Goal: Task Accomplishment & Management: Complete application form

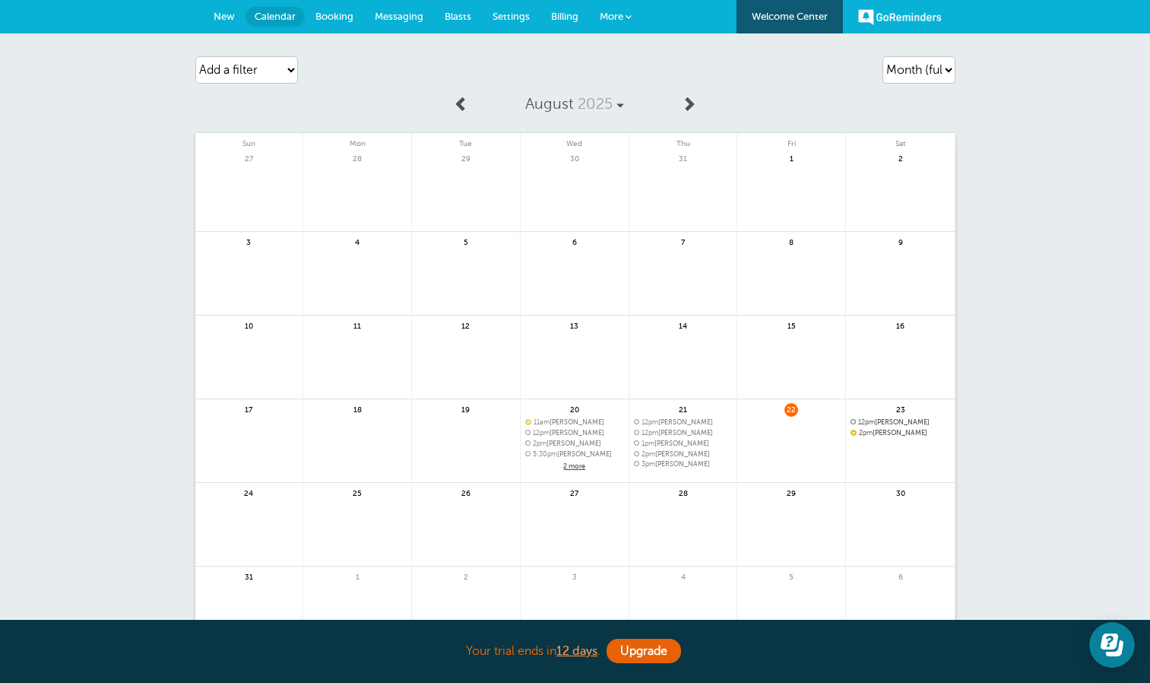
click at [220, 17] on span "New" at bounding box center [224, 16] width 21 height 11
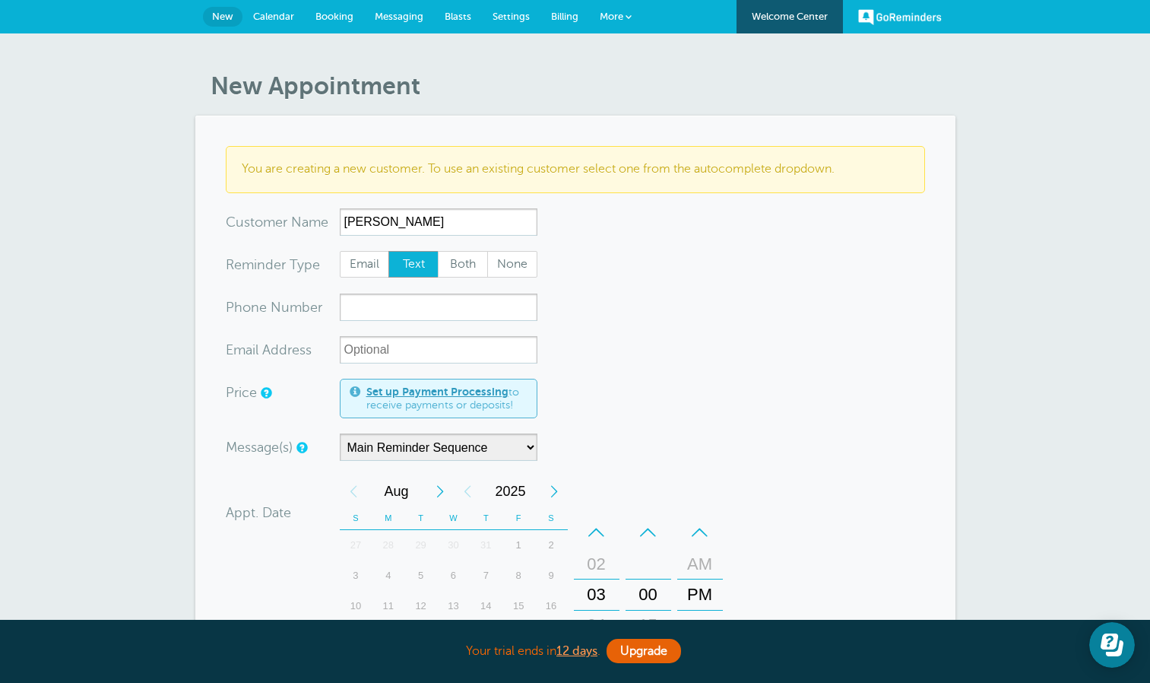
click at [392, 226] on input "[PERSON_NAME]" at bounding box center [439, 221] width 198 height 27
click at [441, 233] on input "[PERSON_NAME]" at bounding box center [439, 221] width 198 height 27
click at [461, 232] on input "[PERSON_NAME]" at bounding box center [439, 221] width 198 height 27
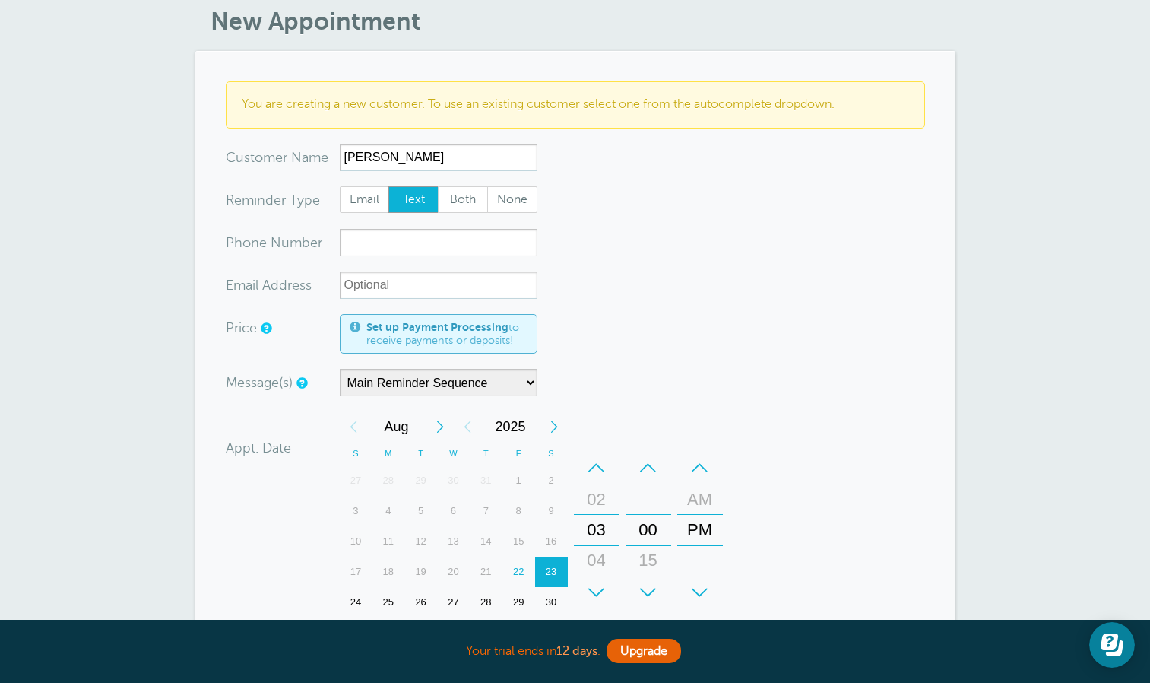
type input "[PERSON_NAME]"
click at [406, 204] on span "Text" at bounding box center [413, 200] width 49 height 26
click at [389, 186] on input "Text" at bounding box center [388, 186] width 1 height 1
click at [396, 249] on input "xxx-no-autofill" at bounding box center [439, 242] width 198 height 27
paste input "786-287-8896"
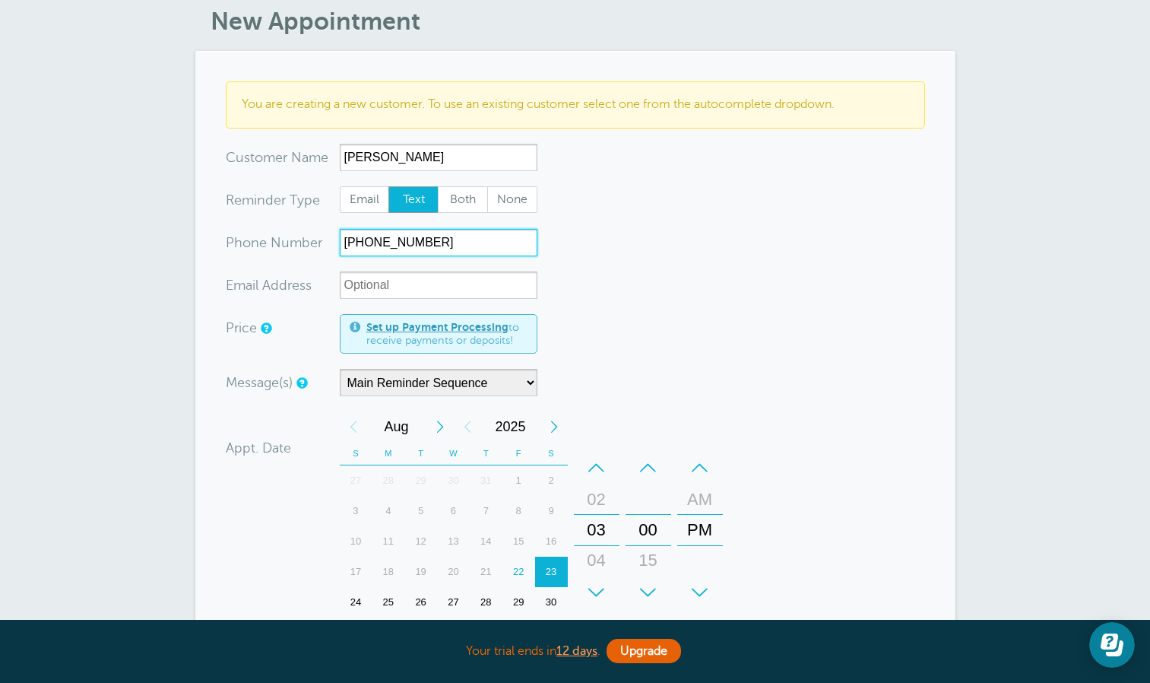
type input "786-287-8896"
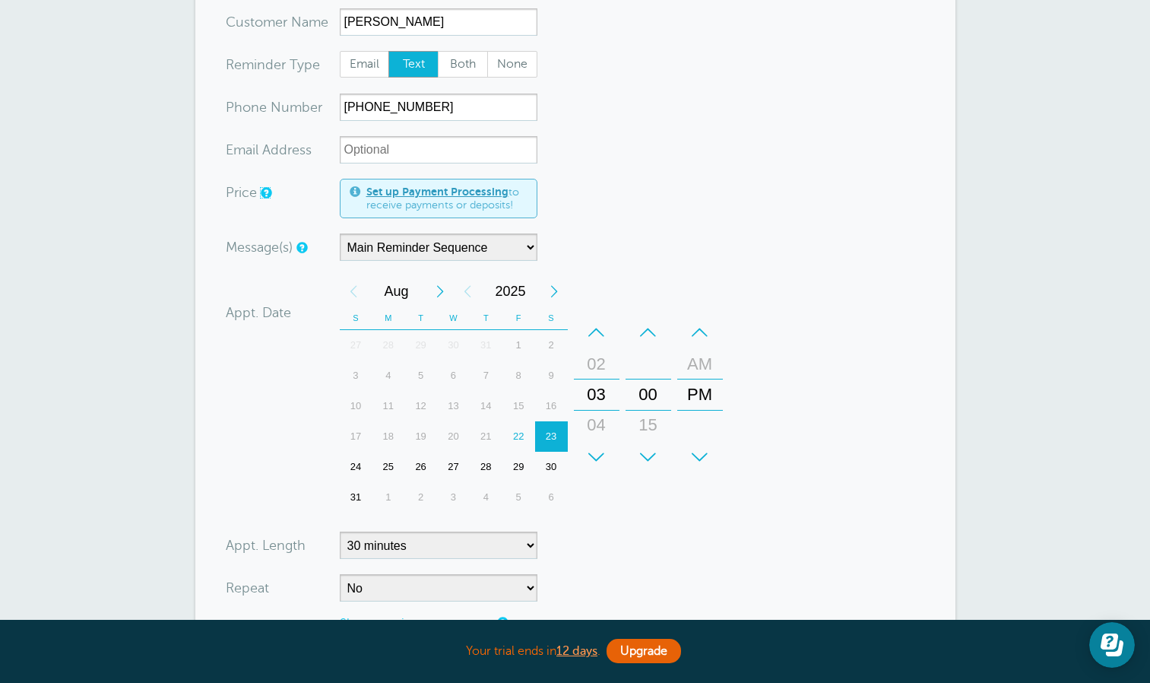
scroll to position [201, 0]
click at [546, 435] on div "23" at bounding box center [551, 435] width 33 height 30
click at [601, 461] on div "+" at bounding box center [597, 456] width 46 height 30
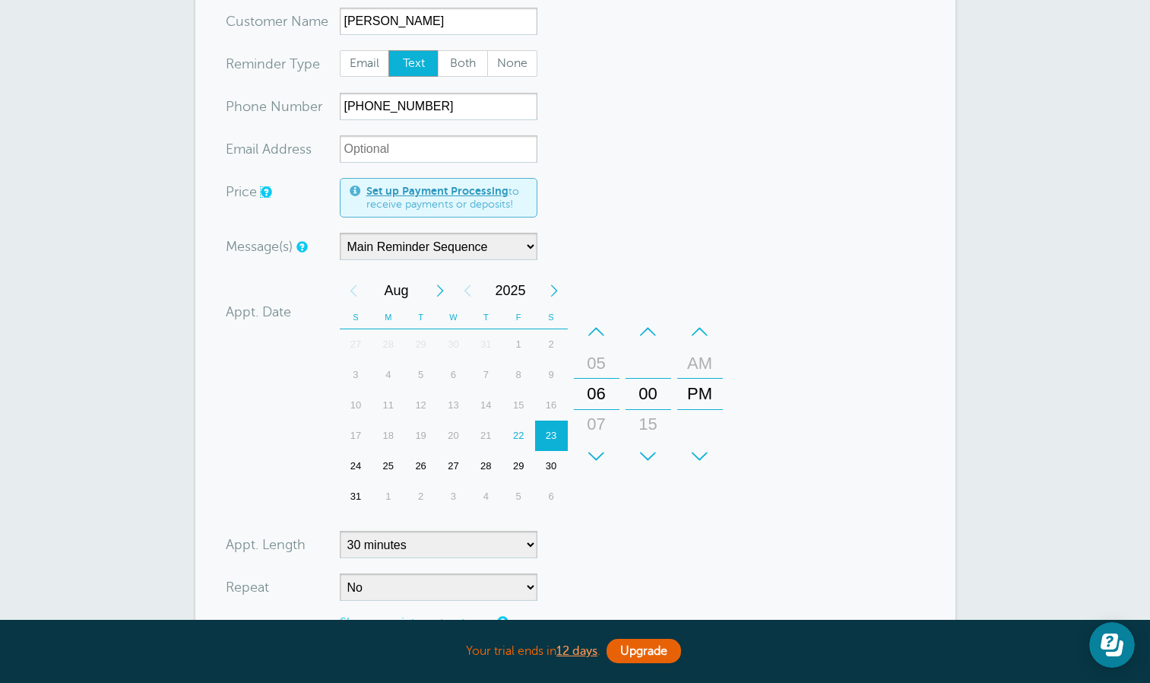
click at [601, 461] on div "+" at bounding box center [597, 456] width 46 height 30
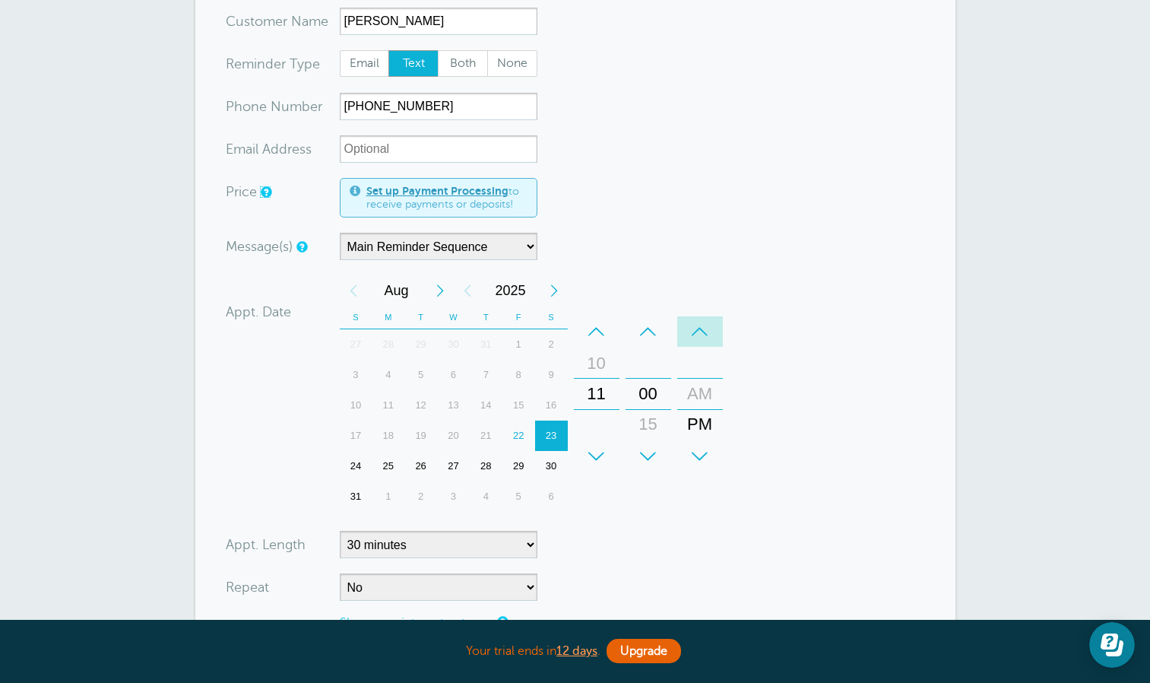
click at [693, 344] on div "–" at bounding box center [700, 331] width 46 height 30
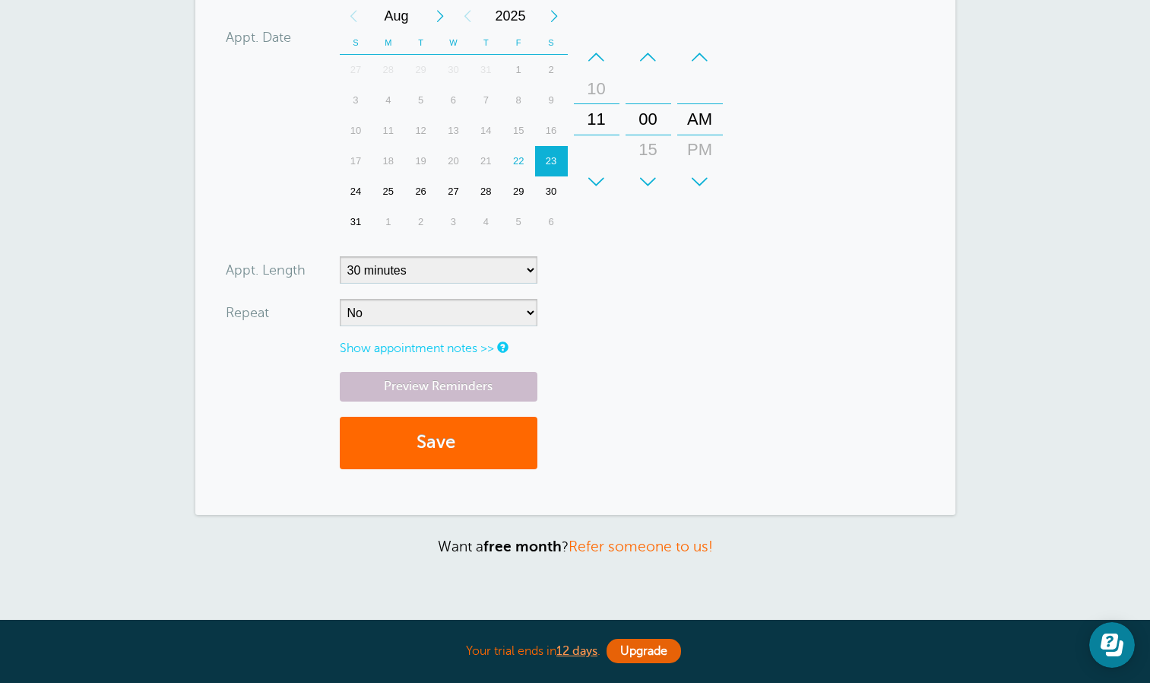
scroll to position [476, 0]
click at [442, 452] on button "Save" at bounding box center [439, 442] width 198 height 52
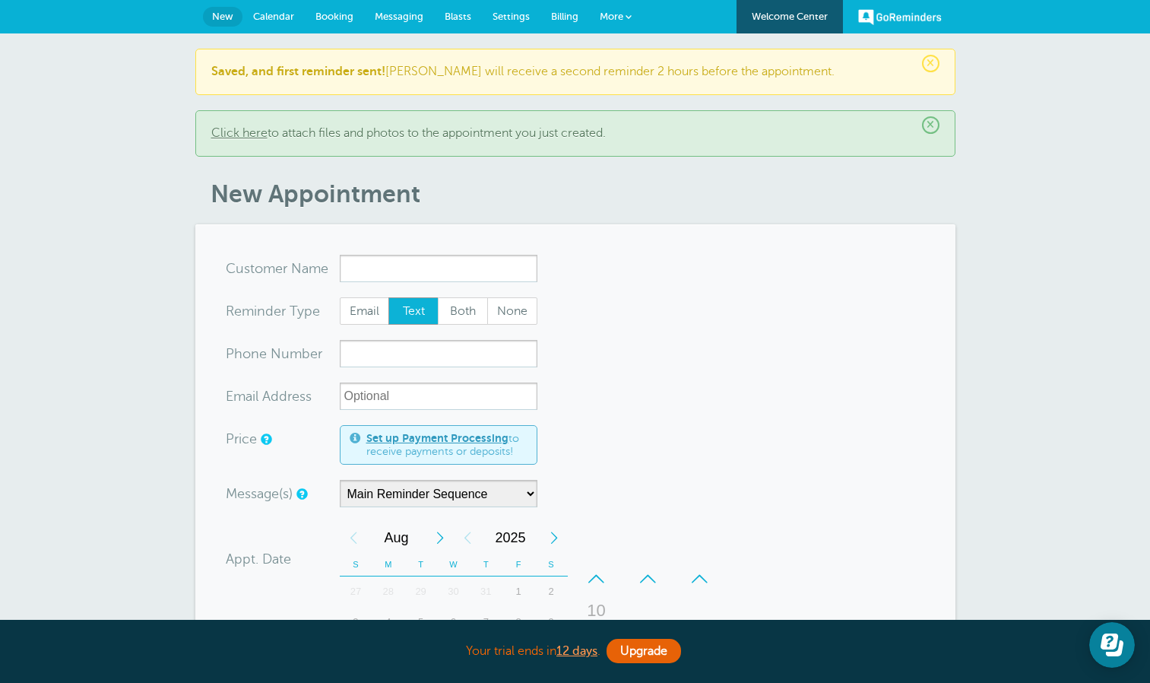
click at [270, 22] on link "Calendar" at bounding box center [274, 16] width 62 height 33
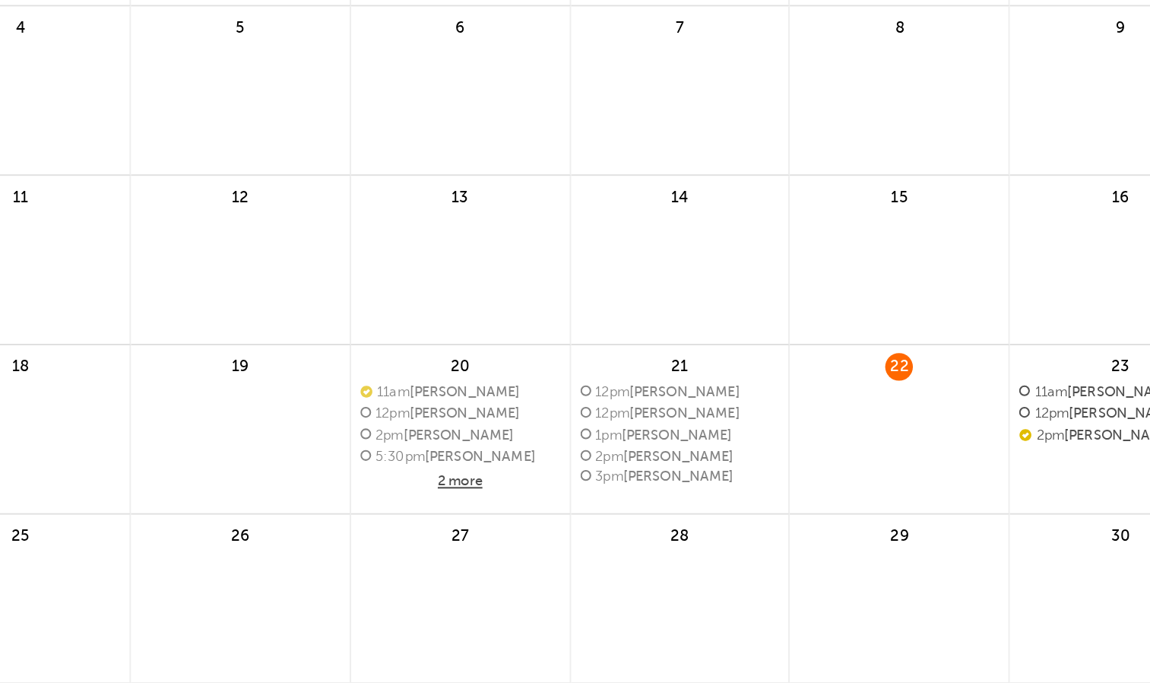
click at [581, 469] on span "2 more" at bounding box center [574, 466] width 99 height 13
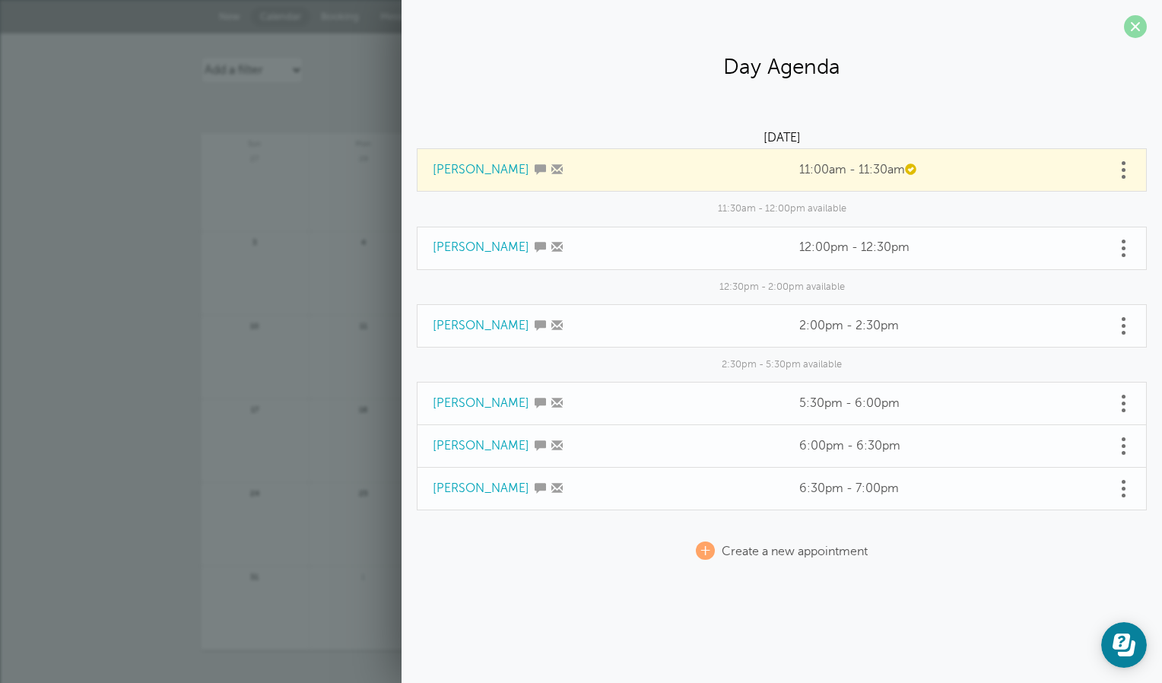
click at [1124, 25] on span at bounding box center [1135, 26] width 23 height 23
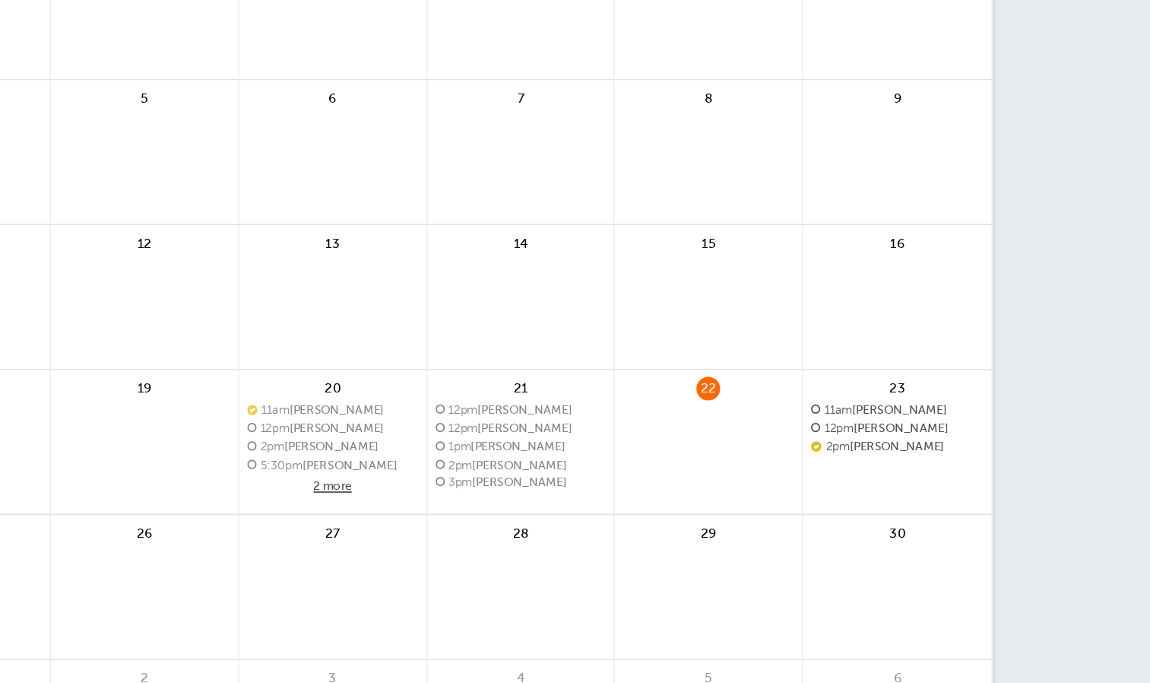
click at [885, 442] on span "2pm Jesse Mendez" at bounding box center [901, 443] width 100 height 8
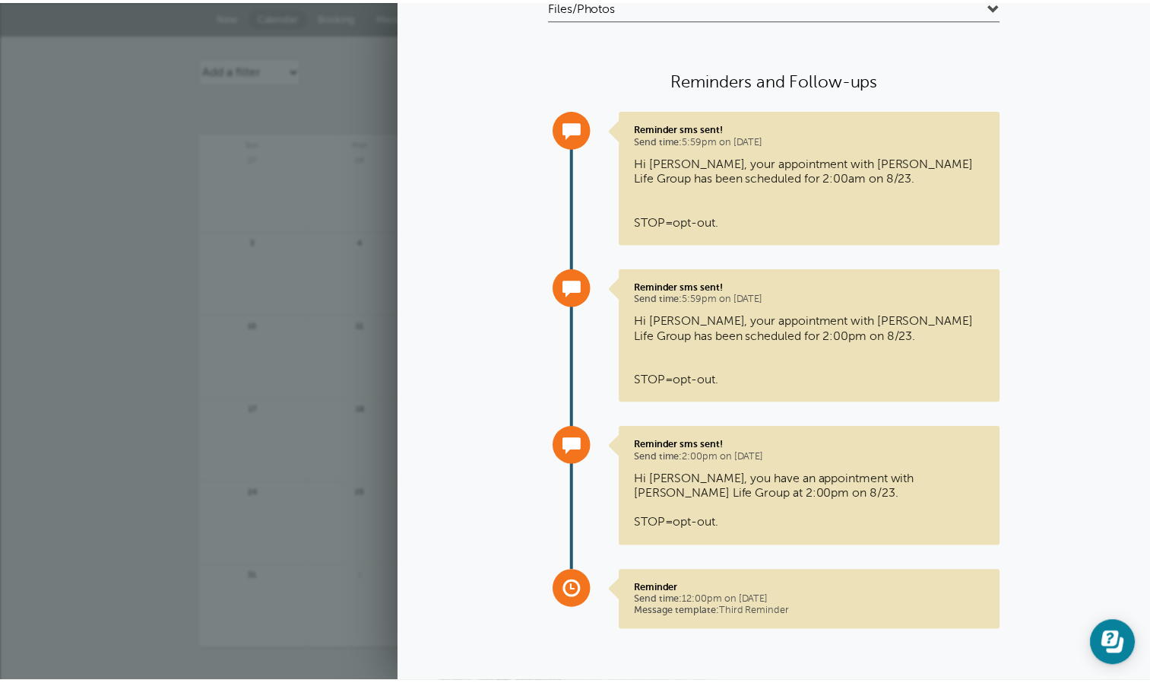
scroll to position [267, 0]
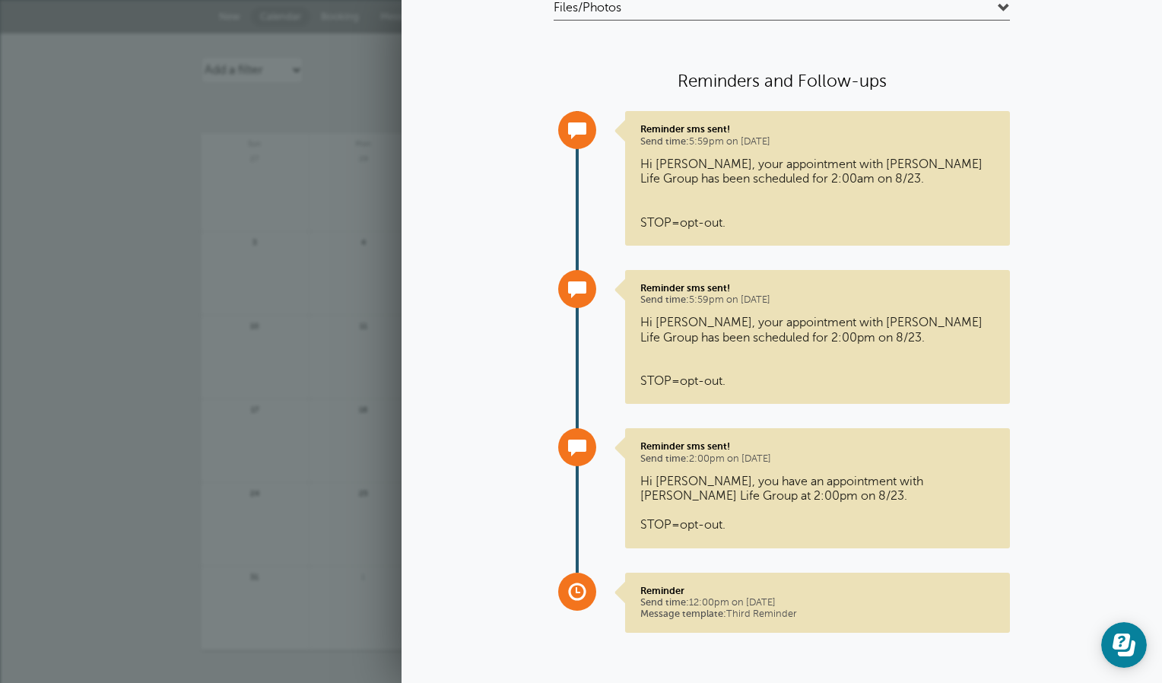
click at [263, 353] on link at bounding box center [255, 366] width 108 height 66
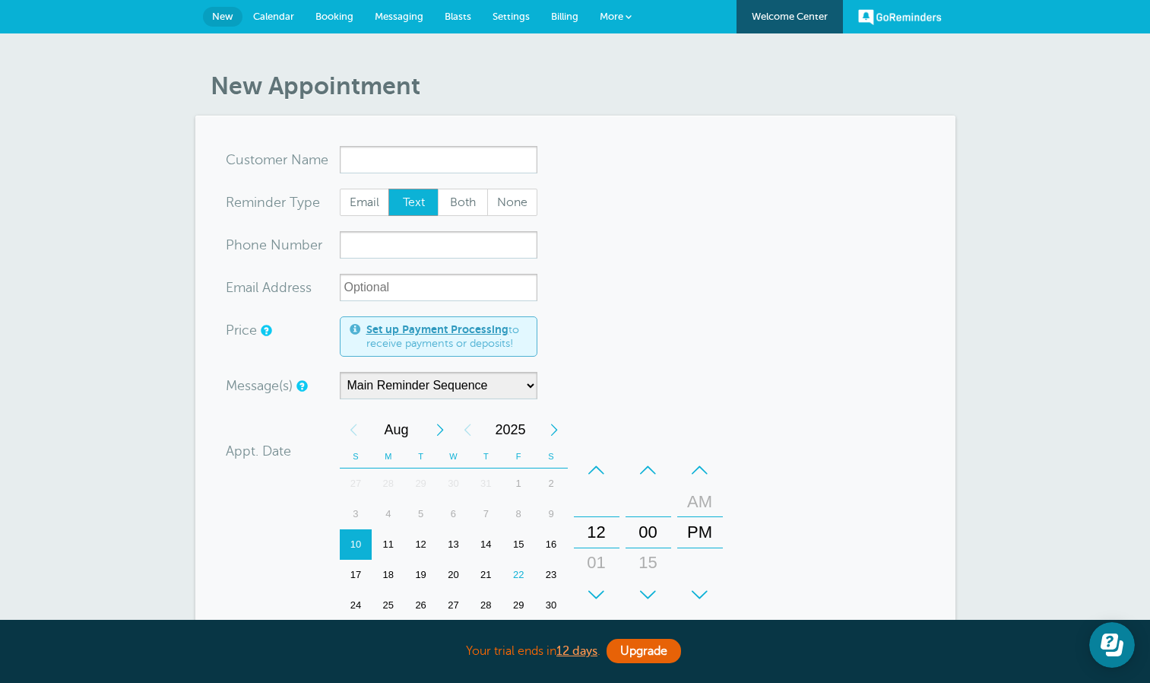
click at [380, 14] on span "Messaging" at bounding box center [399, 16] width 49 height 11
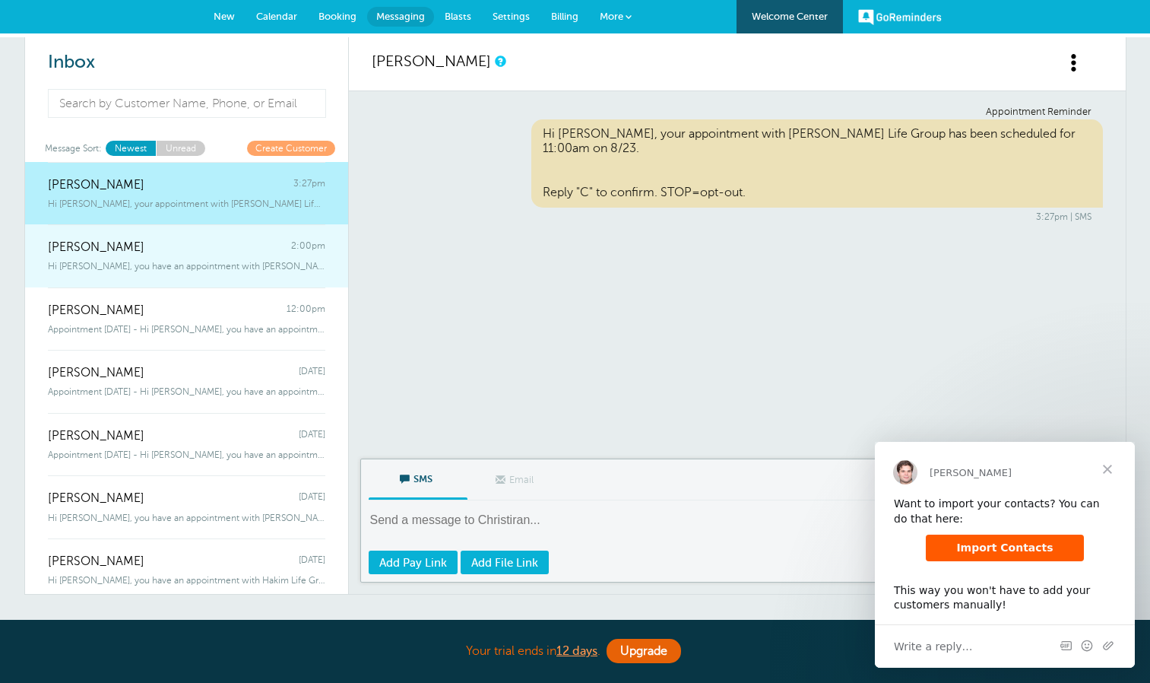
click at [157, 261] on span "Hi [PERSON_NAME], you have an appointment with [PERSON_NAME] Life Group at 2:00…" at bounding box center [187, 266] width 278 height 11
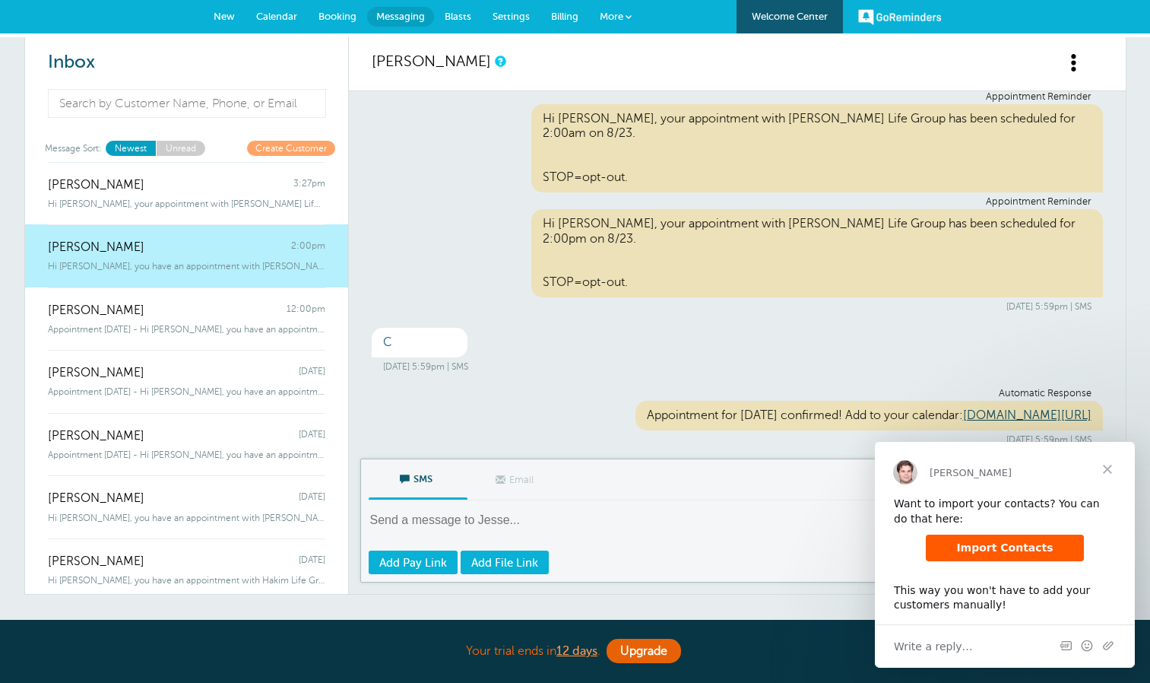
scroll to position [90, 0]
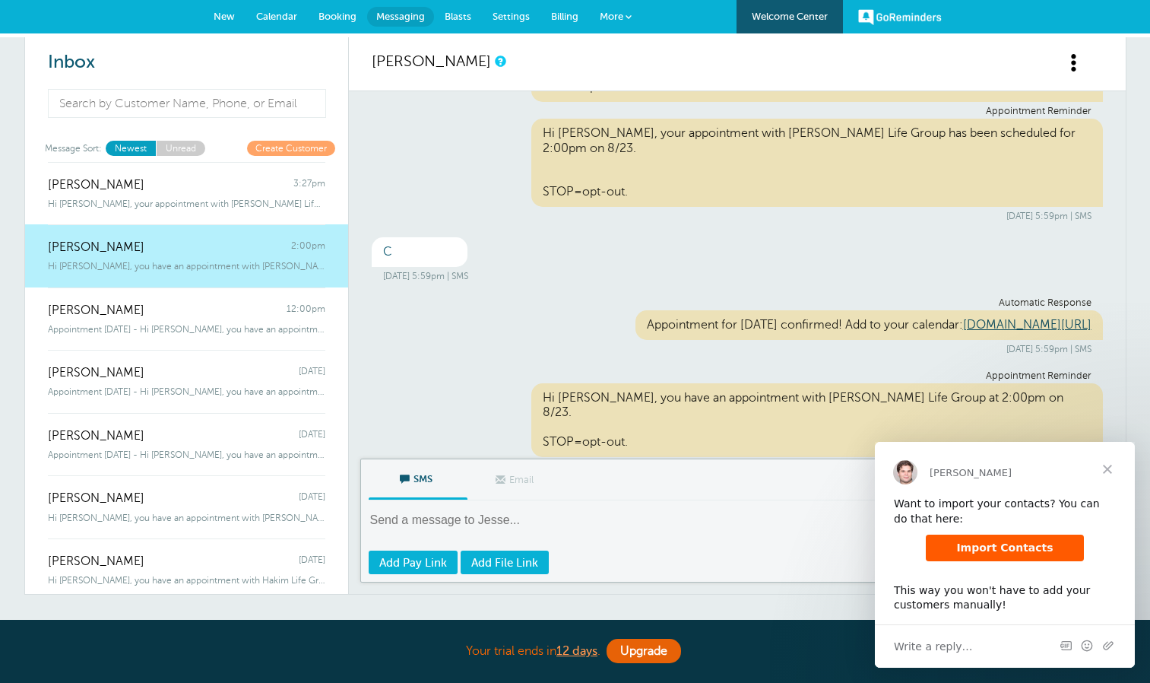
click at [1111, 470] on span "Close" at bounding box center [1107, 469] width 55 height 55
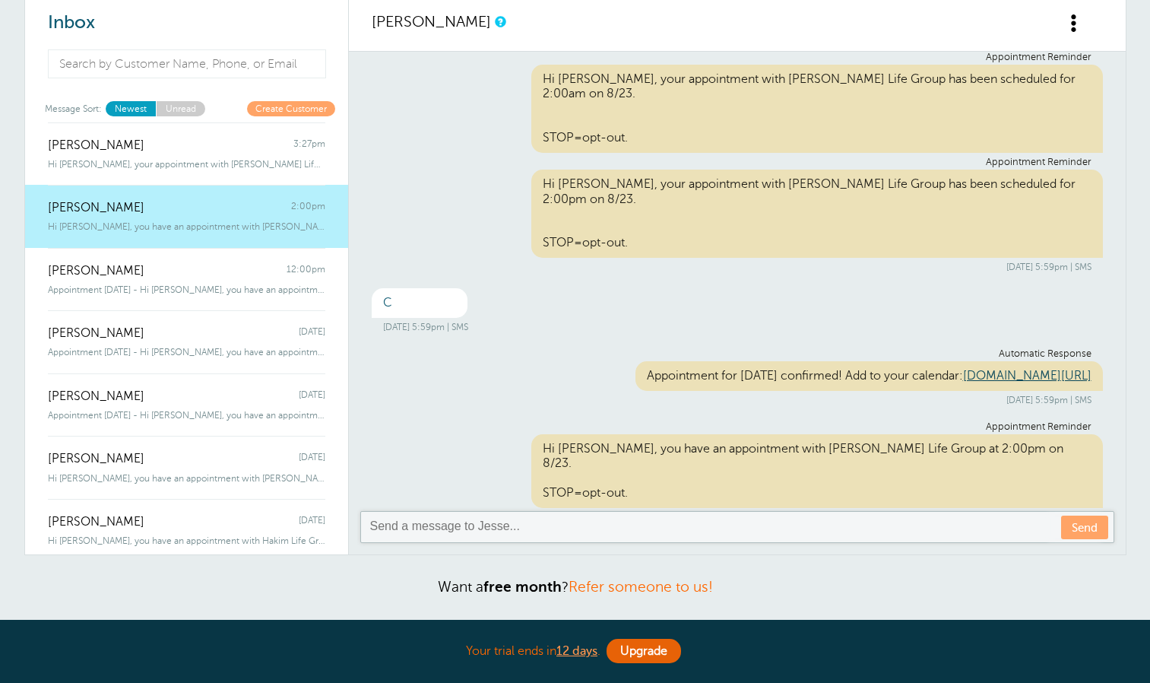
scroll to position [0, 0]
